Goal: Information Seeking & Learning: Understand process/instructions

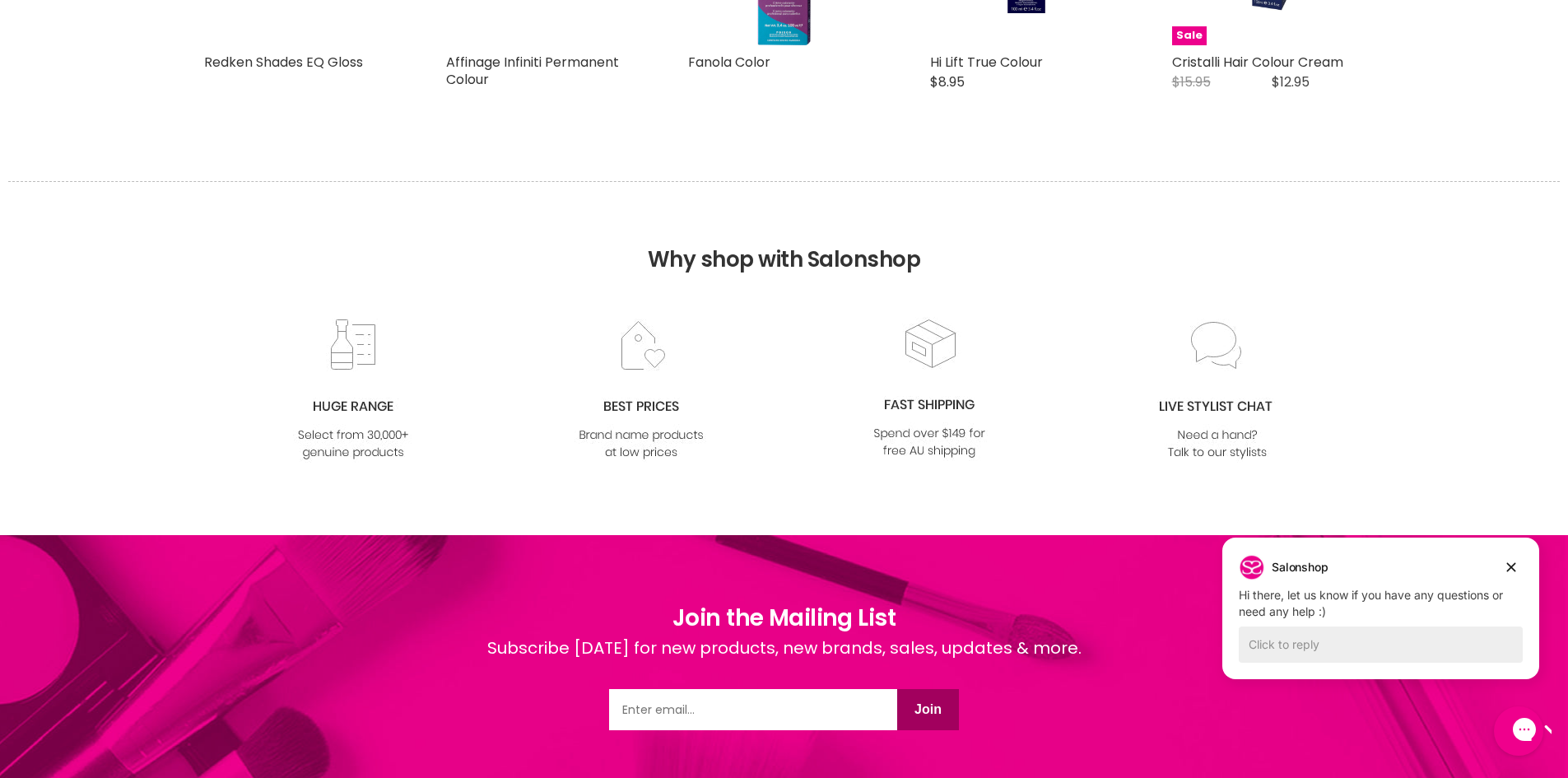
scroll to position [2469, 0]
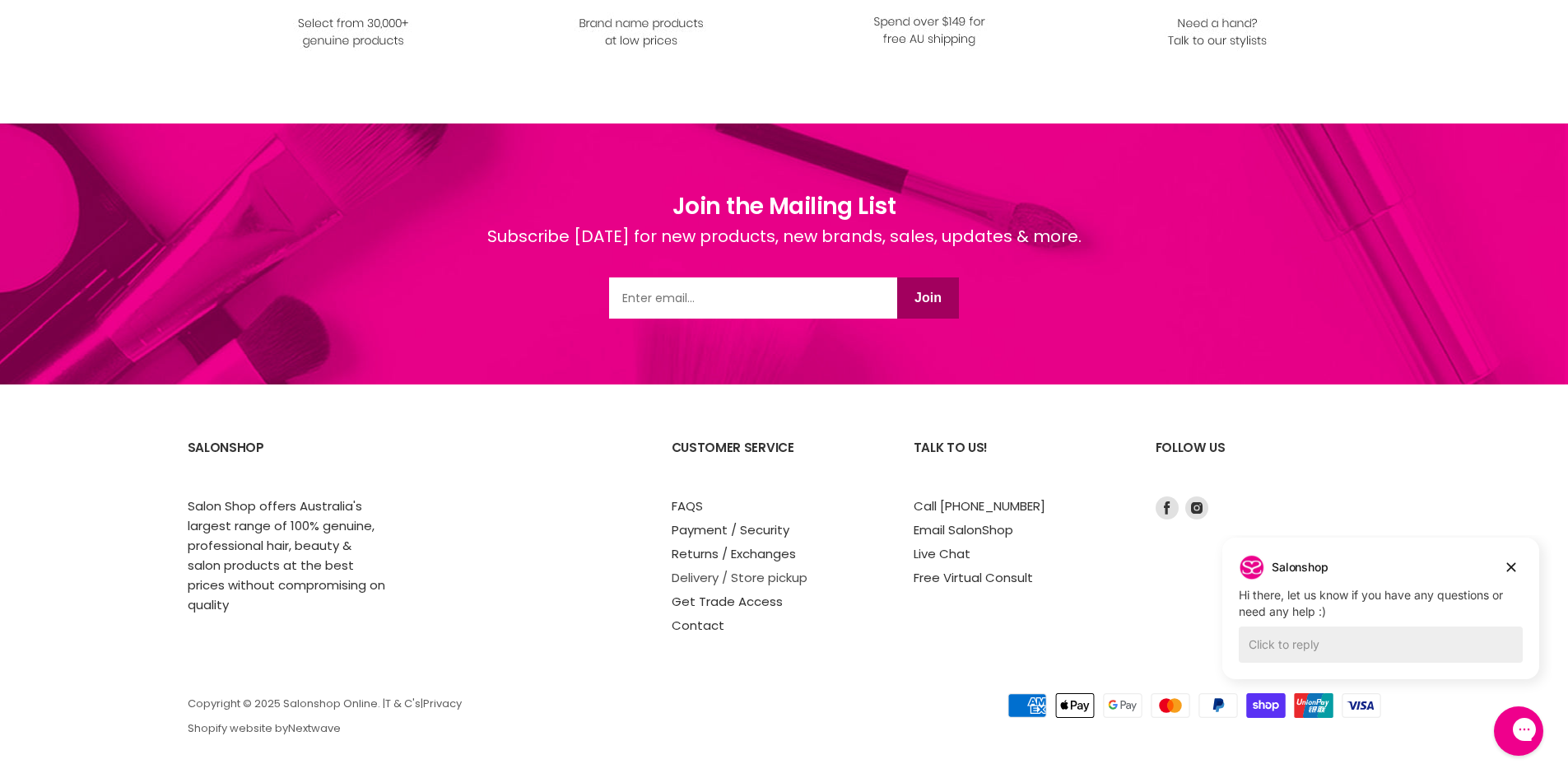
click at [715, 579] on link "Delivery / Store pickup" at bounding box center [739, 577] width 135 height 18
